Goal: Navigation & Orientation: Understand site structure

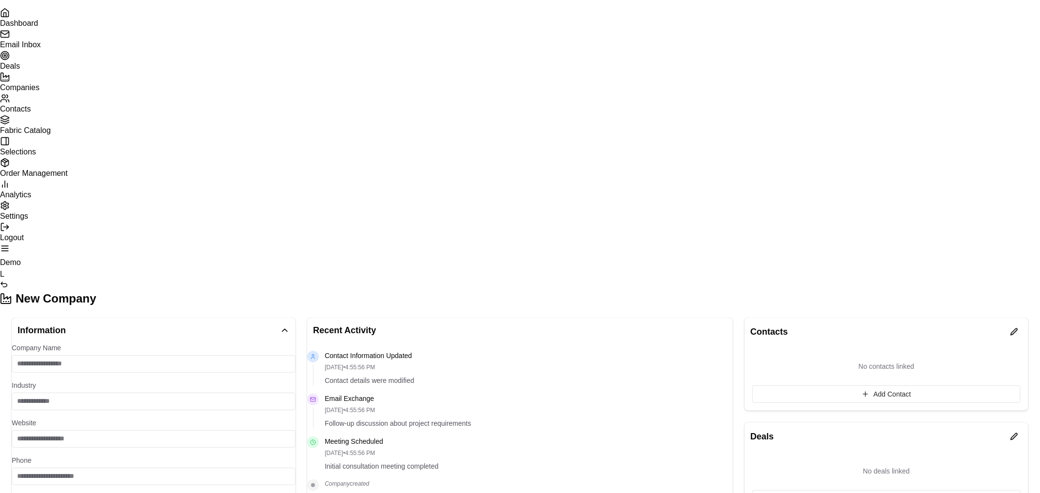
click at [67, 70] on link "Deals" at bounding box center [520, 60] width 1040 height 19
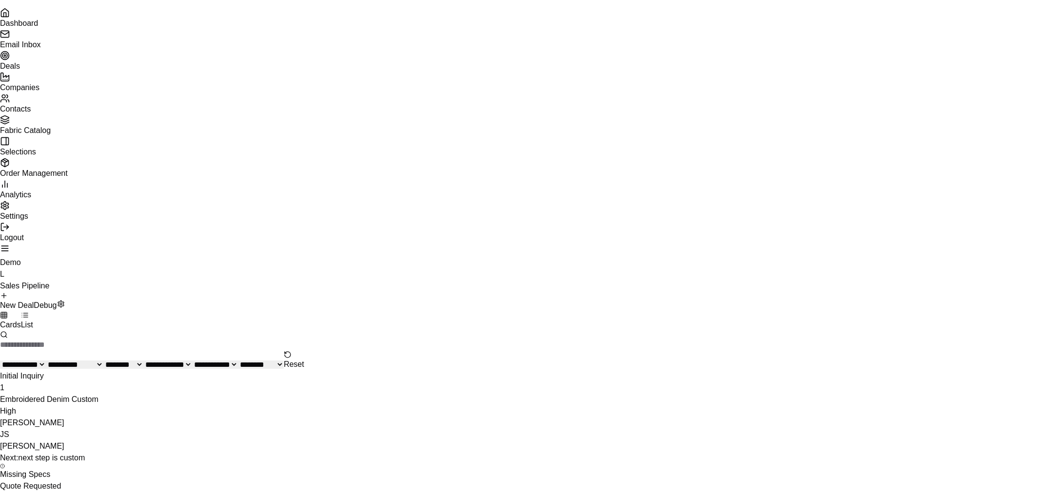
click at [51, 135] on span "Fabric Catalog" at bounding box center [25, 130] width 51 height 8
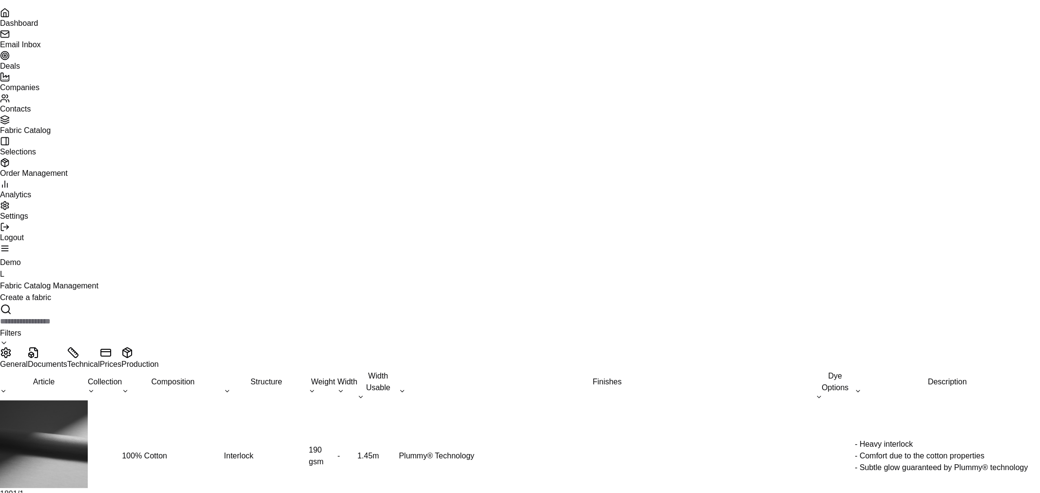
click at [36, 156] on span "Selections" at bounding box center [18, 152] width 36 height 8
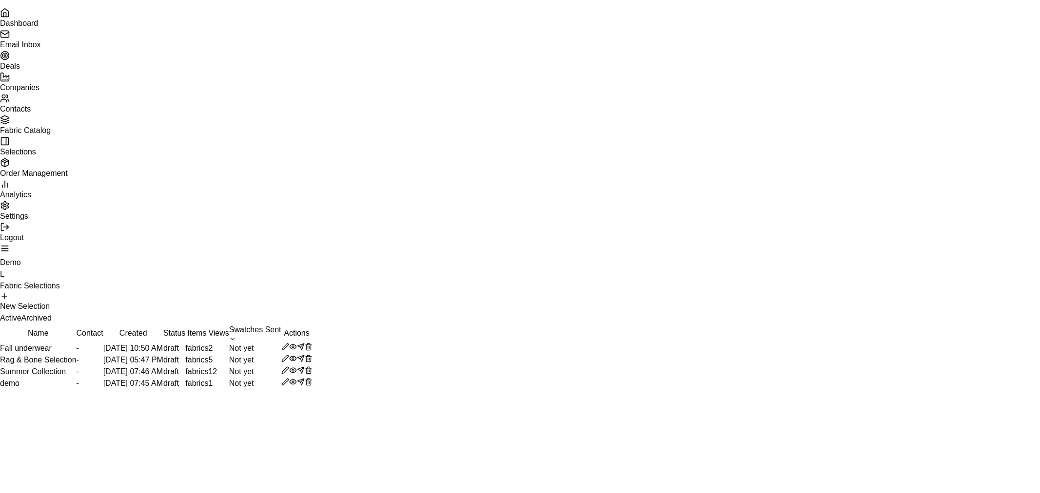
click at [52, 177] on span "Order Management" at bounding box center [34, 173] width 68 height 8
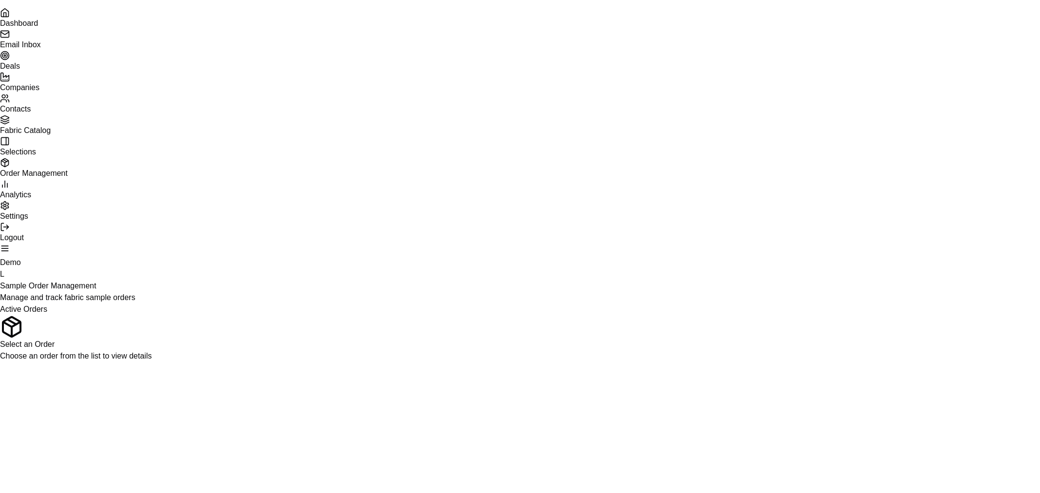
click at [38, 27] on span "Dashboard" at bounding box center [19, 23] width 38 height 8
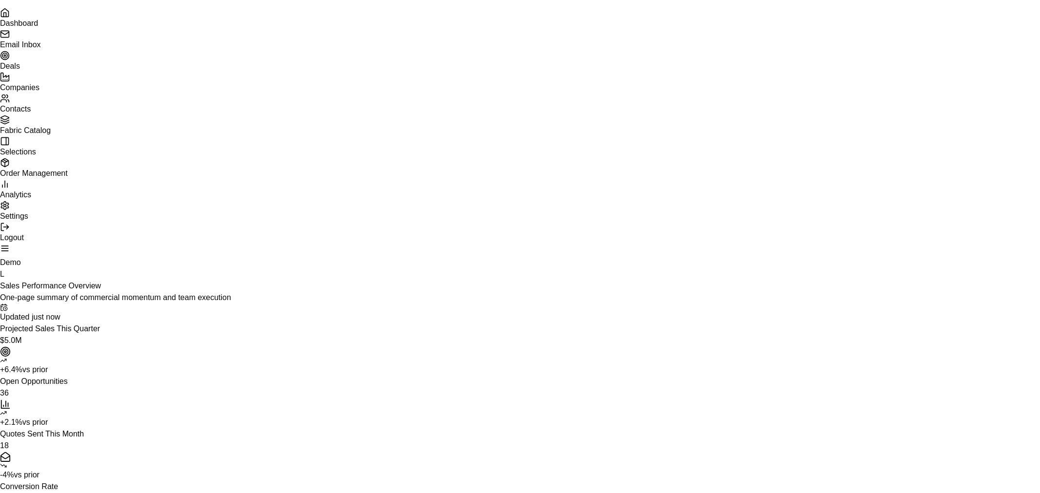
click at [47, 49] on link "Email Inbox" at bounding box center [520, 38] width 1040 height 19
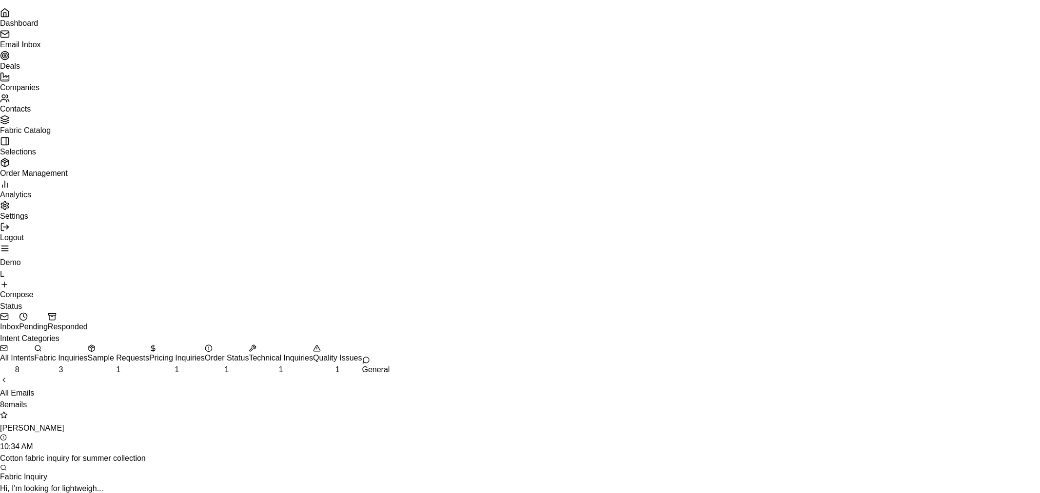
click at [70, 27] on link "Dashboard" at bounding box center [520, 17] width 1040 height 19
